Goal: Task Accomplishment & Management: Complete application form

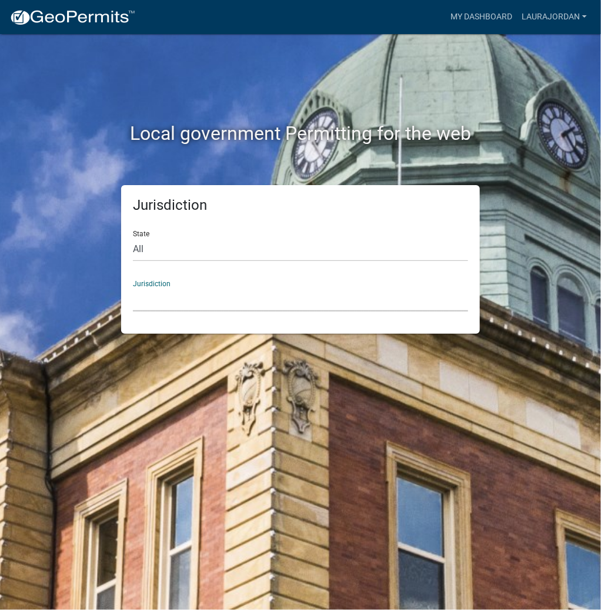
click at [202, 304] on select "[GEOGRAPHIC_DATA], [US_STATE] [GEOGRAPHIC_DATA], [US_STATE][PERSON_NAME][GEOGRA…" at bounding box center [300, 299] width 335 height 24
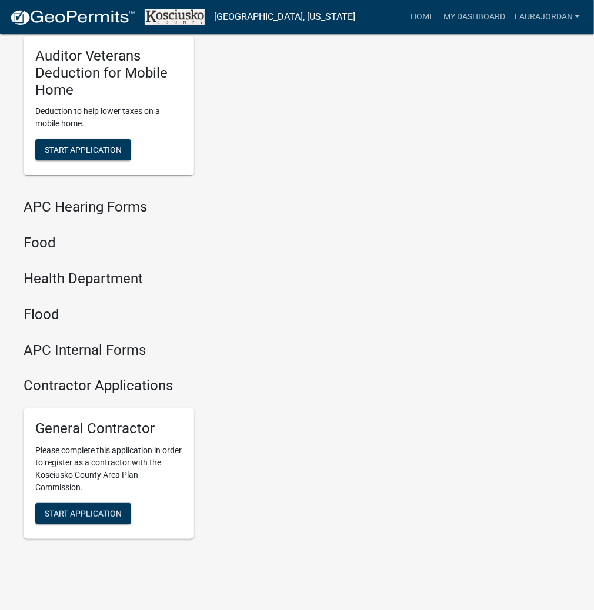
scroll to position [1413, 0]
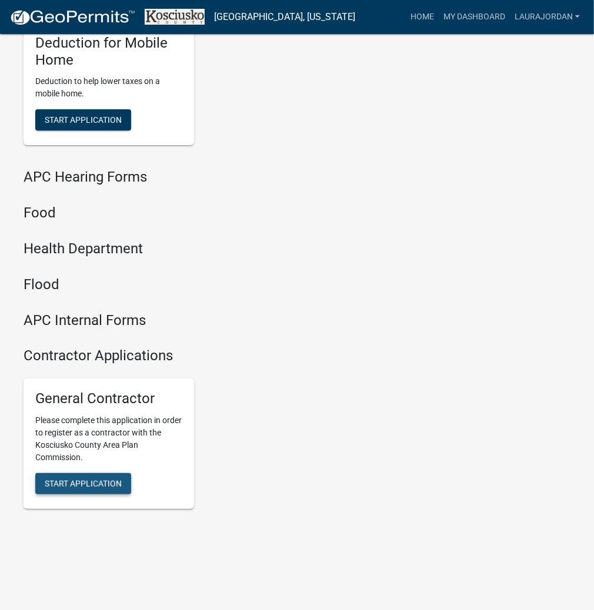
click at [78, 480] on span "Start Application" at bounding box center [83, 483] width 77 height 9
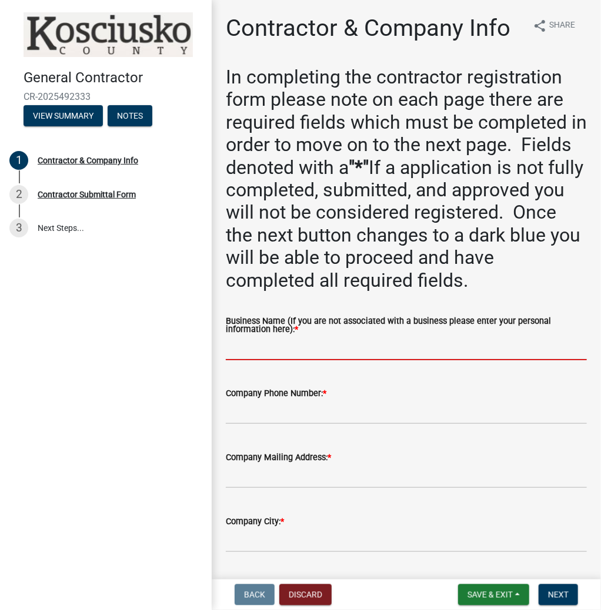
click at [280, 351] on input "Business Name (If you are not associated with a business please enter your pers…" at bounding box center [406, 348] width 361 height 24
paste input "LAURAJORDAN"
click at [254, 331] on label "Business Name (If you are not associated with a business please enter your pers…" at bounding box center [406, 325] width 361 height 17
click at [254, 336] on input "LAURAJORDAN" at bounding box center [406, 348] width 361 height 24
click at [256, 348] on input "LAURAJORDAN" at bounding box center [406, 348] width 361 height 24
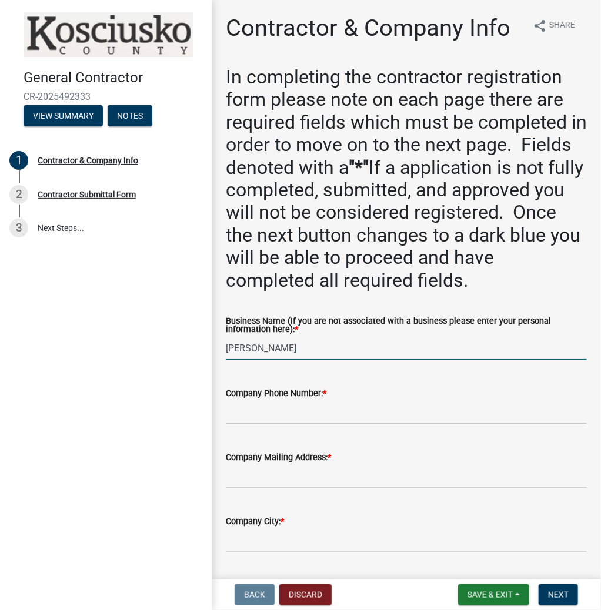
type input "[PERSON_NAME]"
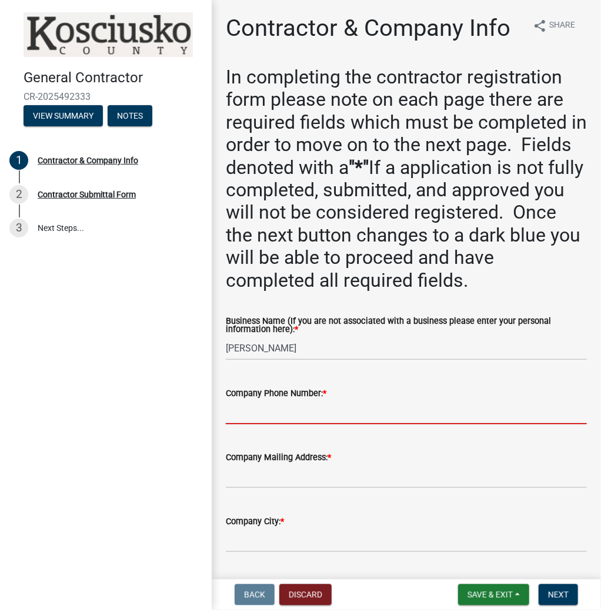
click at [329, 418] on input "Company Phone Number: *" at bounding box center [406, 412] width 361 height 24
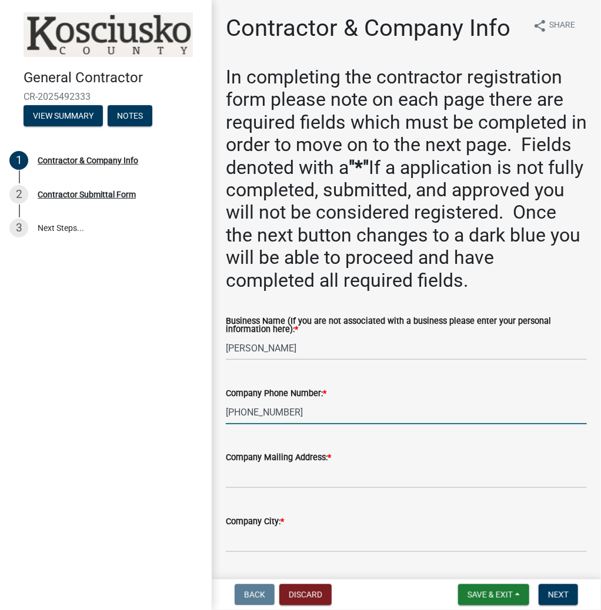
type input "[PHONE_NUMBER]"
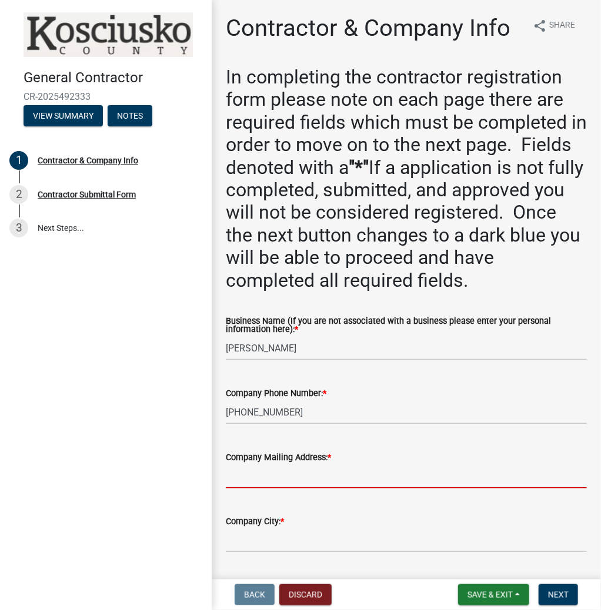
click at [269, 480] on input "Company Mailing Address: *" at bounding box center [406, 476] width 361 height 24
type input "[STREET_ADDRESS]"
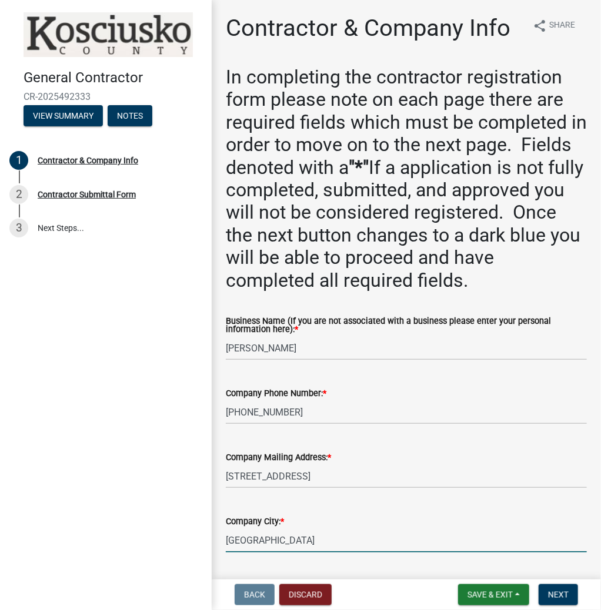
type input "[GEOGRAPHIC_DATA]"
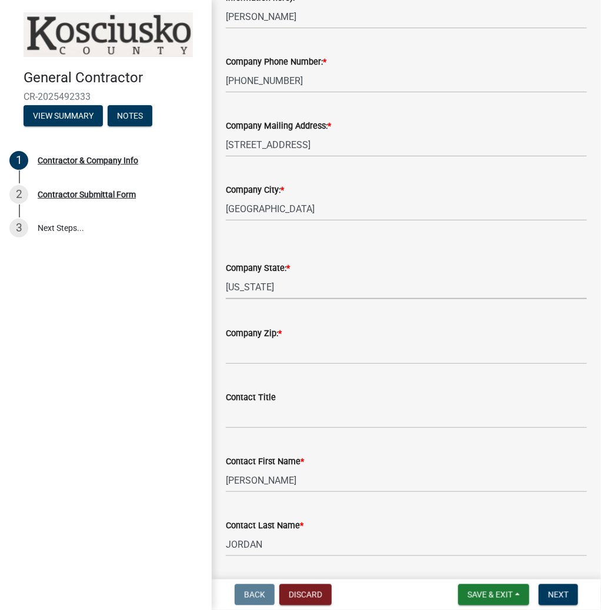
select select "IN"
type input "46582"
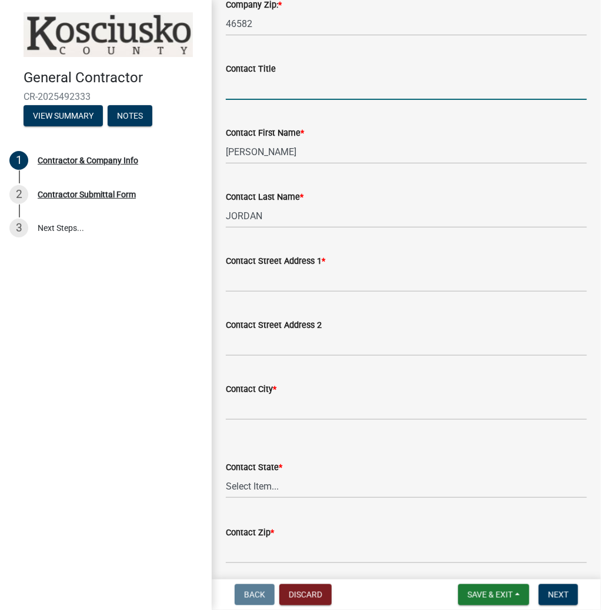
scroll to position [661, 0]
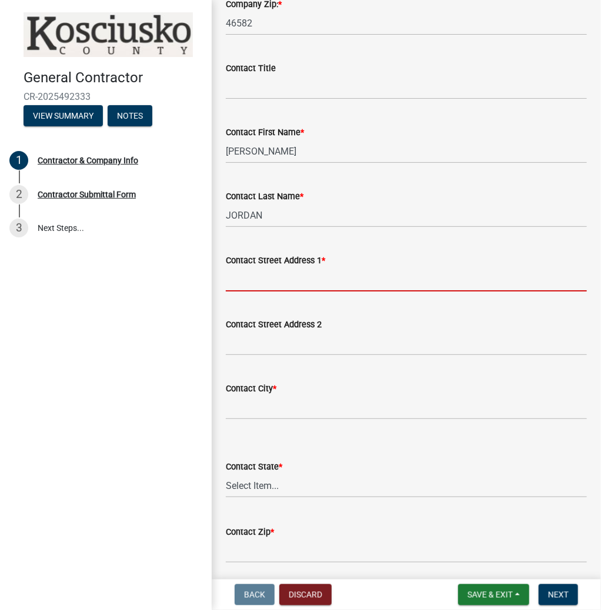
click at [245, 286] on input "Contact Street Address 1 *" at bounding box center [406, 279] width 361 height 24
type input "3"
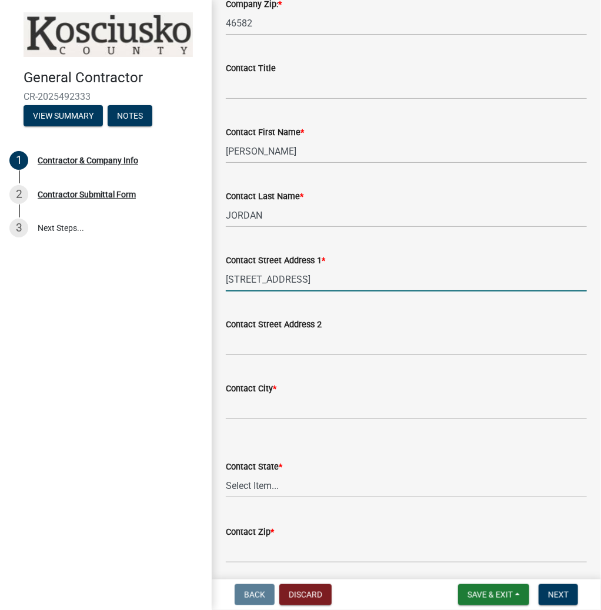
type input "[STREET_ADDRESS]"
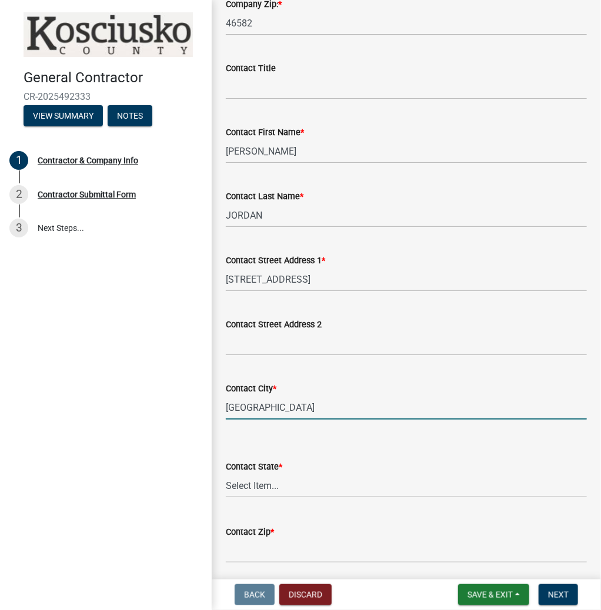
type input "[GEOGRAPHIC_DATA]"
select select "IN"
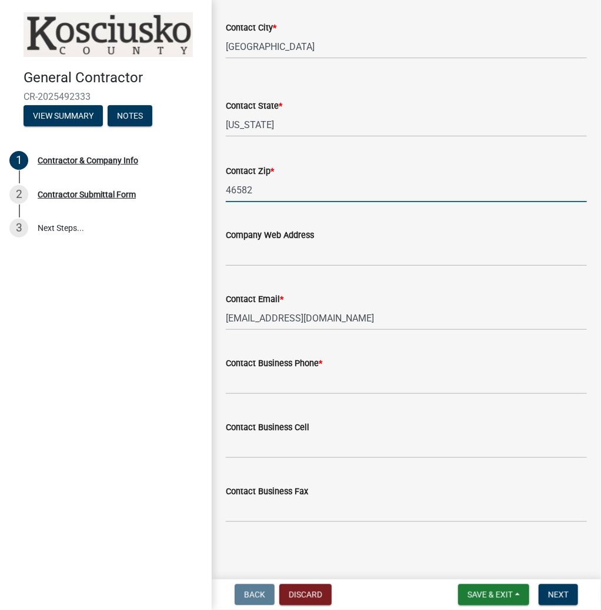
scroll to position [1025, 0]
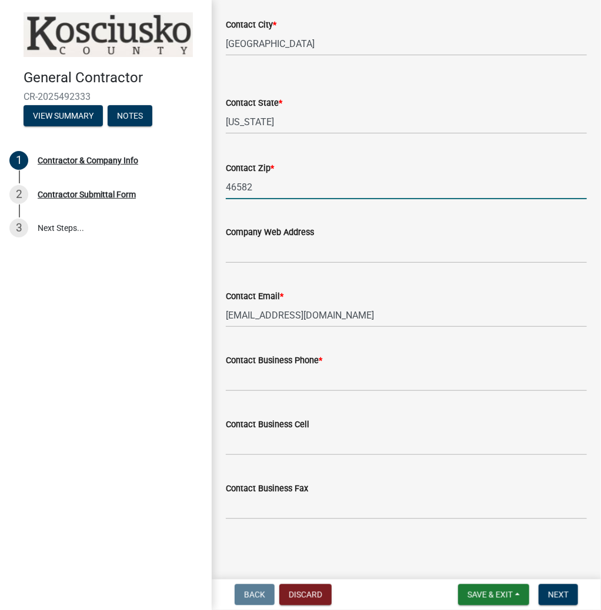
type input "46582"
click at [373, 372] on input "Contact Business Phone *" at bounding box center [406, 379] width 361 height 24
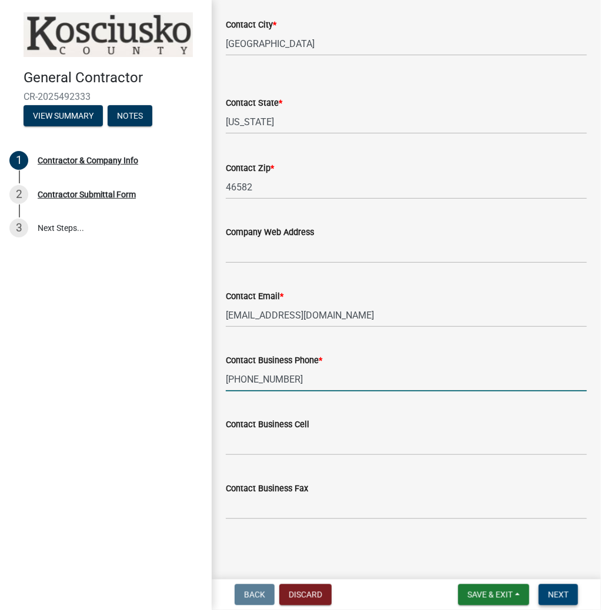
type input "[PHONE_NUMBER]"
click at [558, 596] on span "Next" at bounding box center [558, 594] width 21 height 9
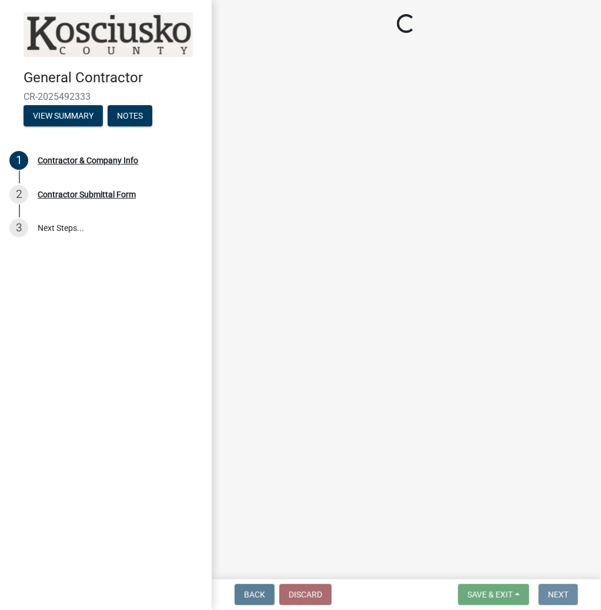
scroll to position [0, 0]
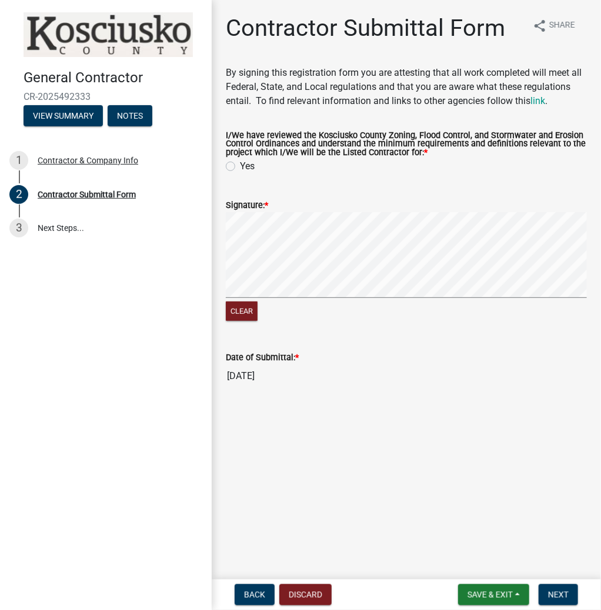
click at [240, 169] on label "Yes" at bounding box center [247, 166] width 15 height 14
click at [240, 167] on input "Yes" at bounding box center [244, 163] width 8 height 8
radio input "true"
click at [561, 594] on span "Next" at bounding box center [558, 594] width 21 height 9
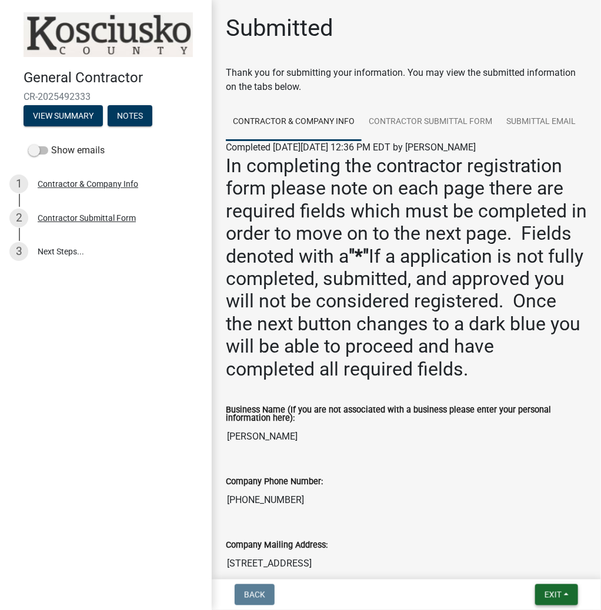
click at [558, 592] on span "Exit" at bounding box center [552, 594] width 17 height 9
click at [534, 566] on button "Save & Exit" at bounding box center [531, 564] width 94 height 28
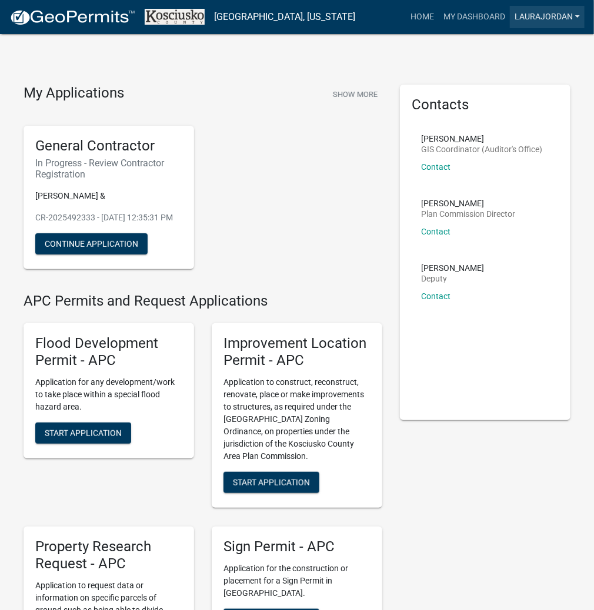
click at [550, 16] on link "LAURAJORDAN" at bounding box center [547, 17] width 75 height 22
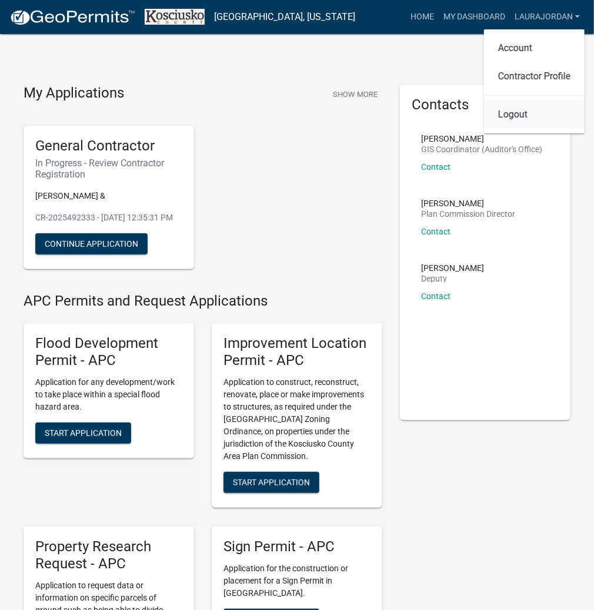
click at [509, 116] on link "Logout" at bounding box center [534, 115] width 101 height 28
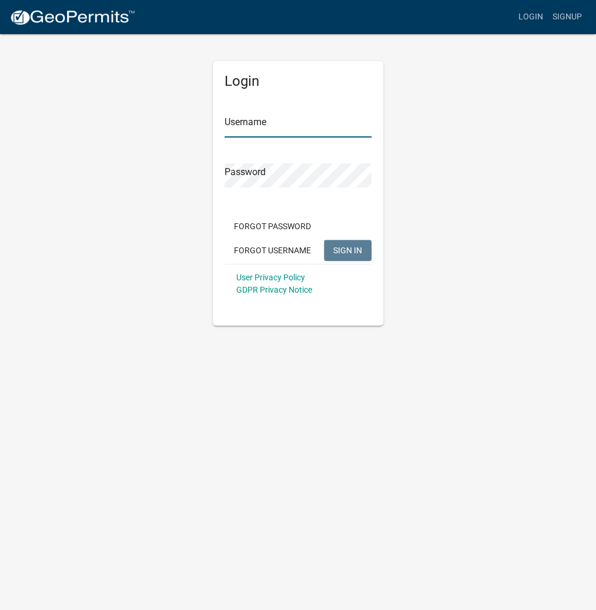
click at [293, 127] on input "Username" at bounding box center [298, 125] width 147 height 24
type input "kosplanning"
click at [324, 240] on button "SIGN IN" at bounding box center [348, 250] width 48 height 21
